Goal: Transaction & Acquisition: Purchase product/service

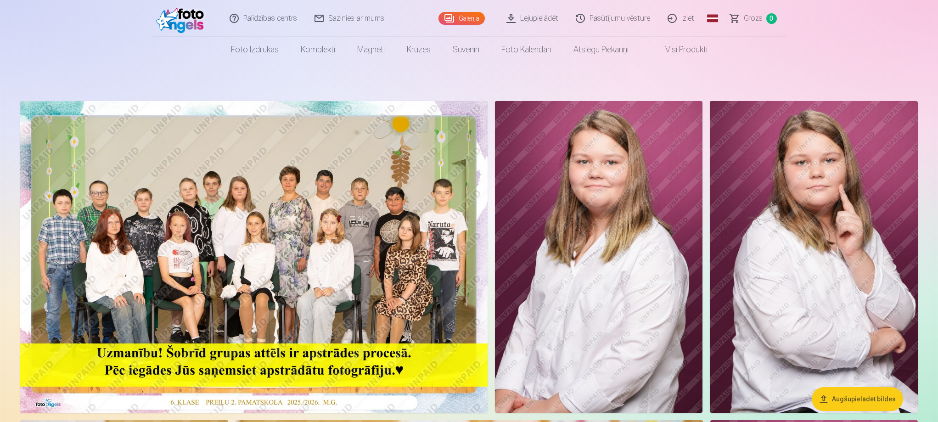
click at [253, 223] on img at bounding box center [253, 257] width 467 height 312
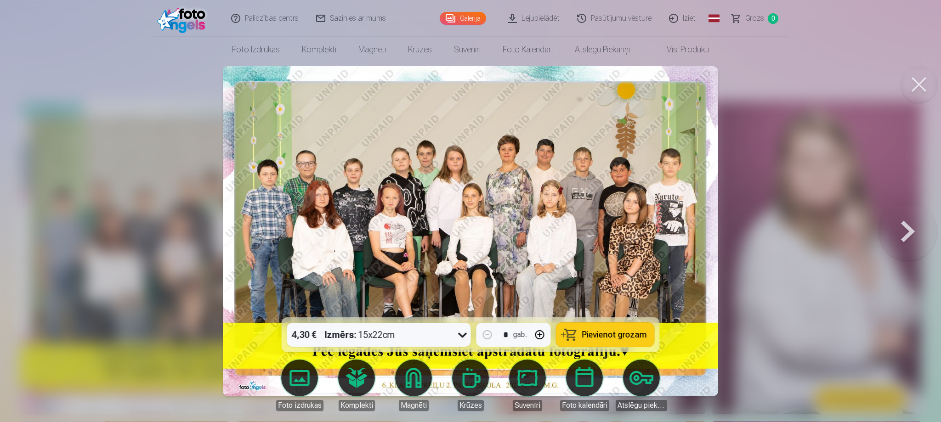
click at [918, 81] on button at bounding box center [918, 84] width 37 height 37
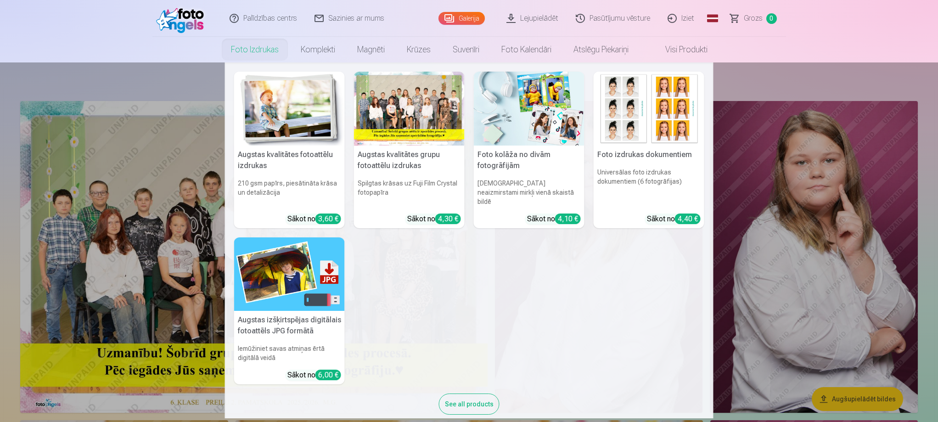
click at [238, 56] on link "Foto izdrukas" at bounding box center [255, 50] width 70 height 26
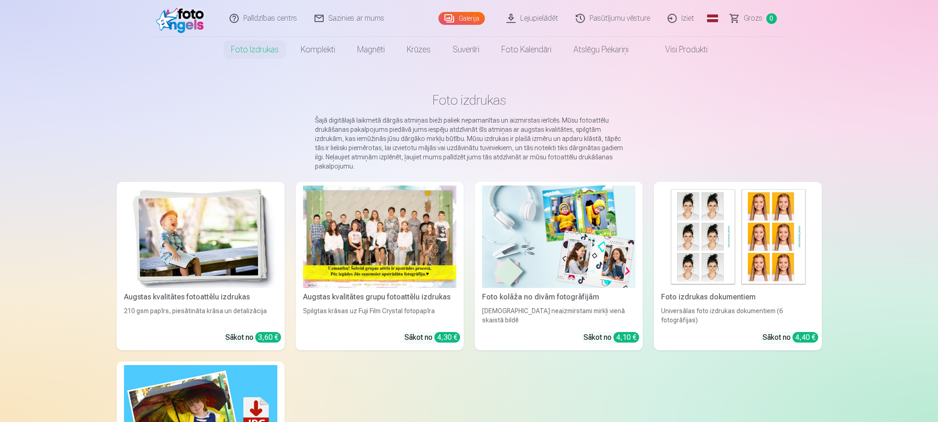
click at [350, 213] on div at bounding box center [379, 237] width 153 height 102
click at [124, 250] on img at bounding box center [200, 237] width 153 height 102
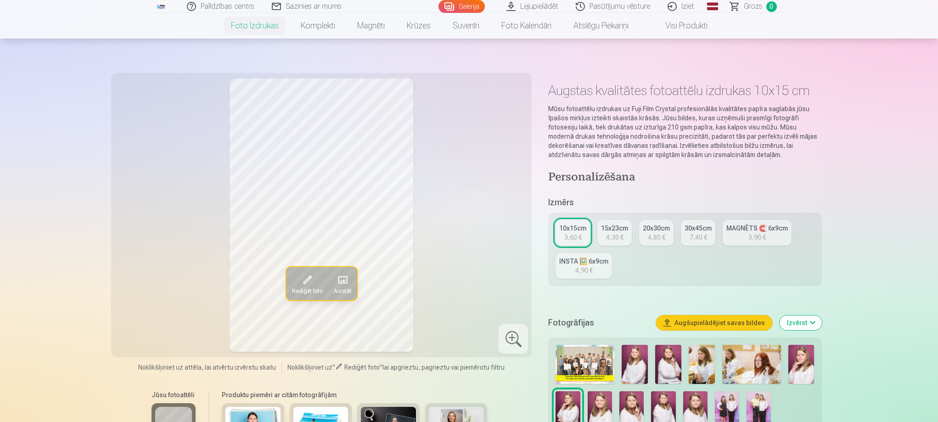
scroll to position [46, 0]
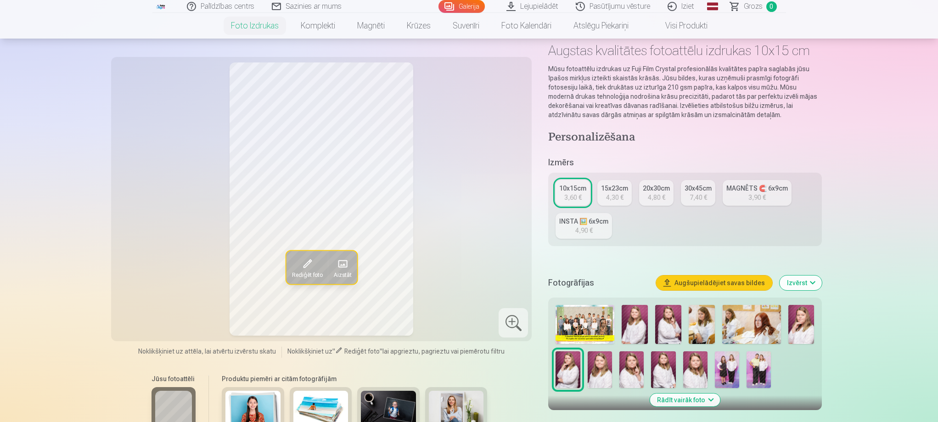
click at [732, 365] on img at bounding box center [727, 369] width 24 height 37
click at [620, 193] on div "4,30 €" at bounding box center [614, 197] width 17 height 9
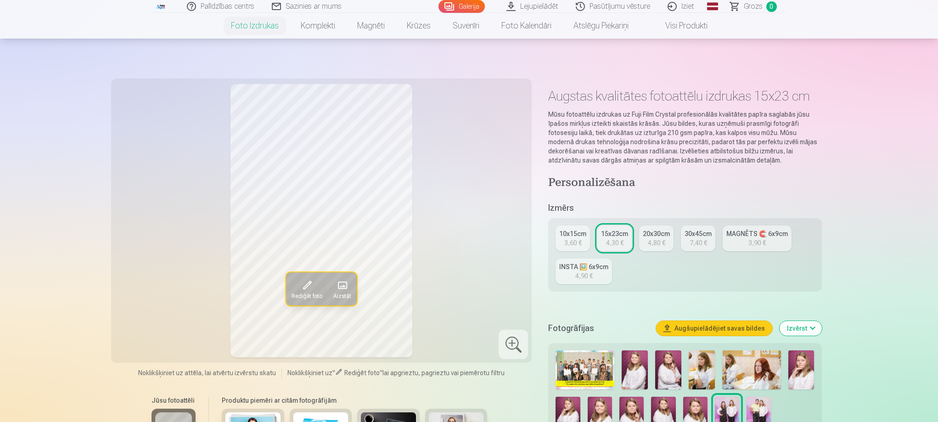
scroll to position [138, 0]
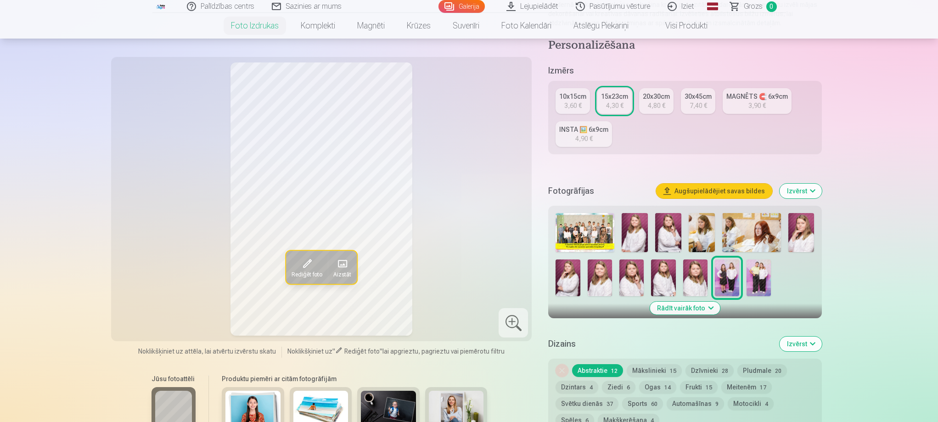
click at [765, 266] on img at bounding box center [759, 277] width 24 height 37
click at [571, 106] on div "3,60 €" at bounding box center [572, 105] width 17 height 9
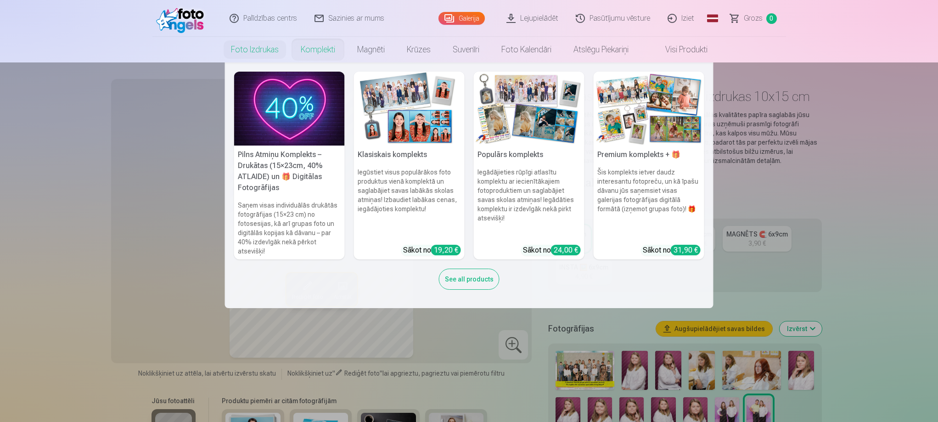
click at [317, 48] on link "Komplekti" at bounding box center [318, 50] width 56 height 26
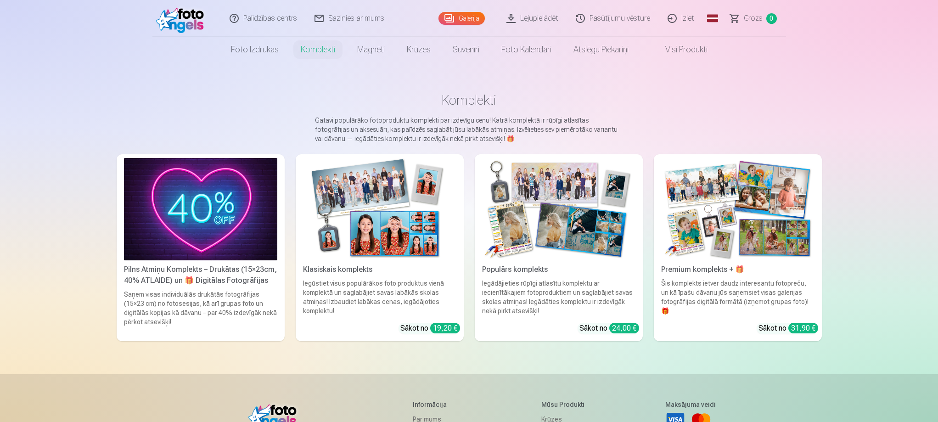
click at [740, 228] on img at bounding box center [737, 209] width 153 height 102
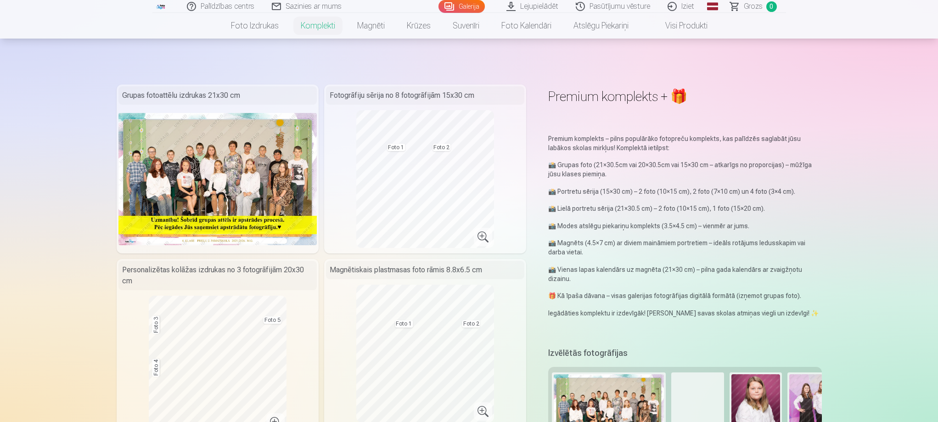
scroll to position [413, 0]
